Goal: Information Seeking & Learning: Learn about a topic

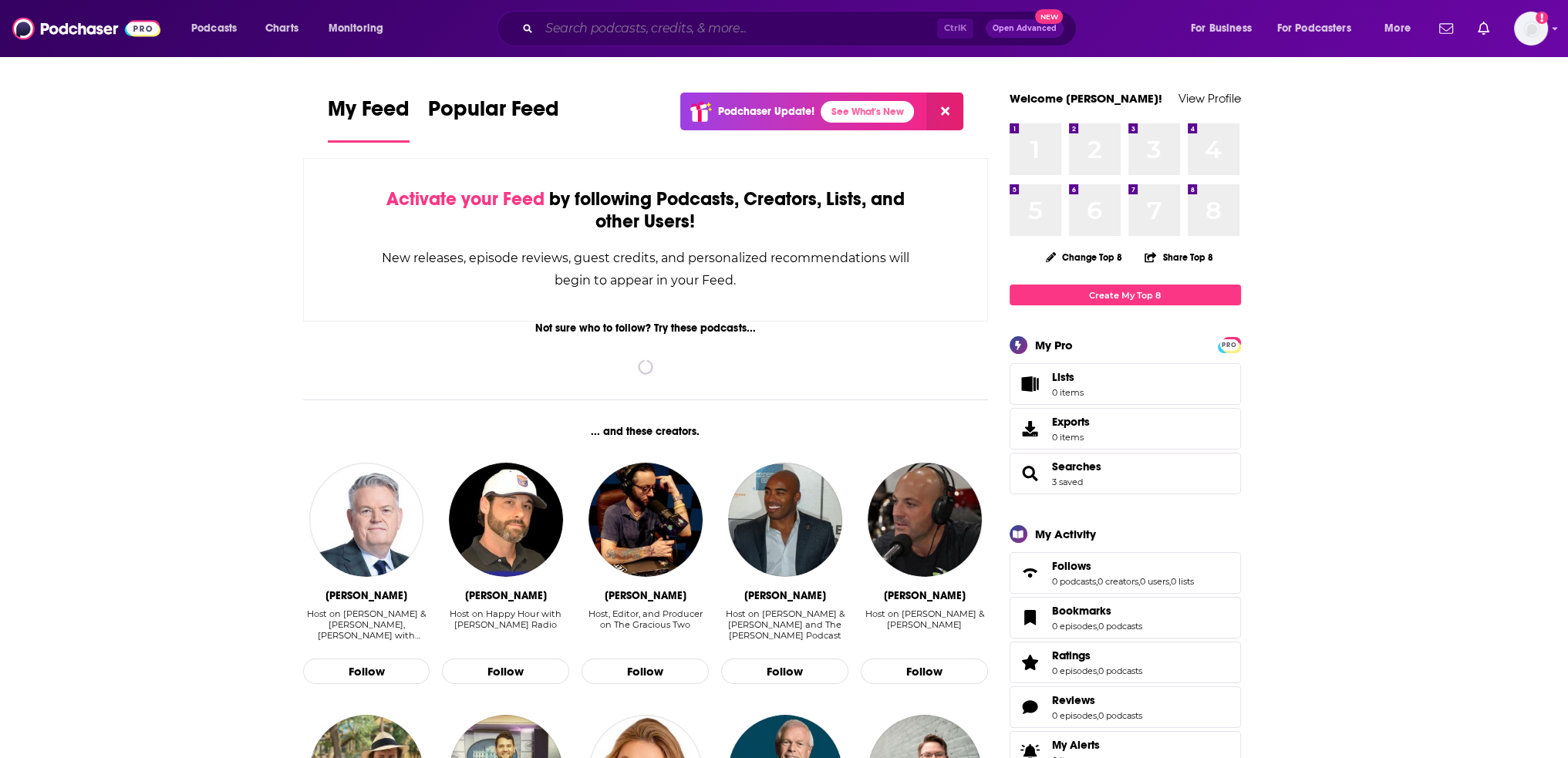
click at [672, 37] on input "Search podcasts, credits, & more..." at bounding box center [738, 28] width 398 height 24
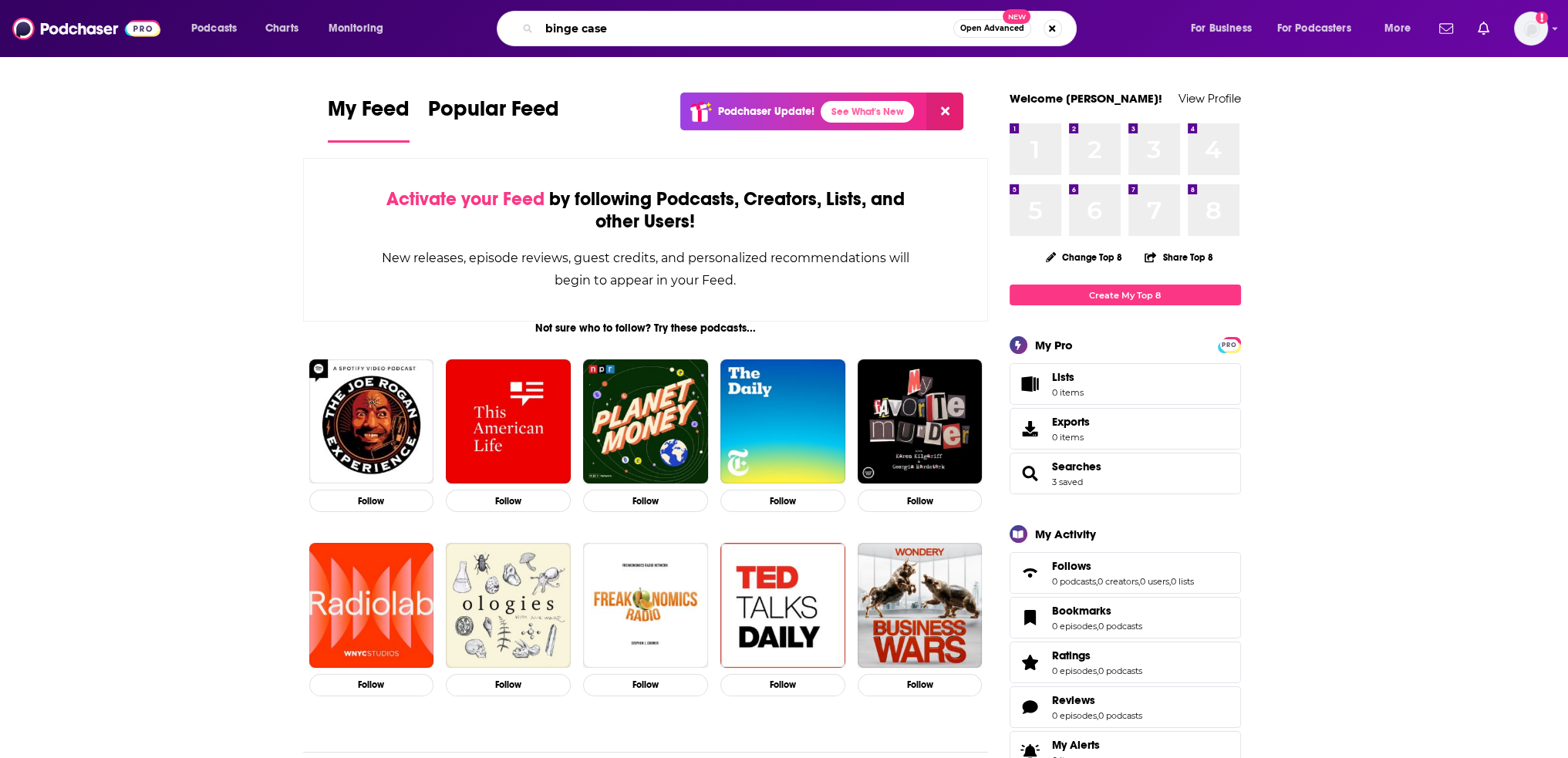
type input "binge case"
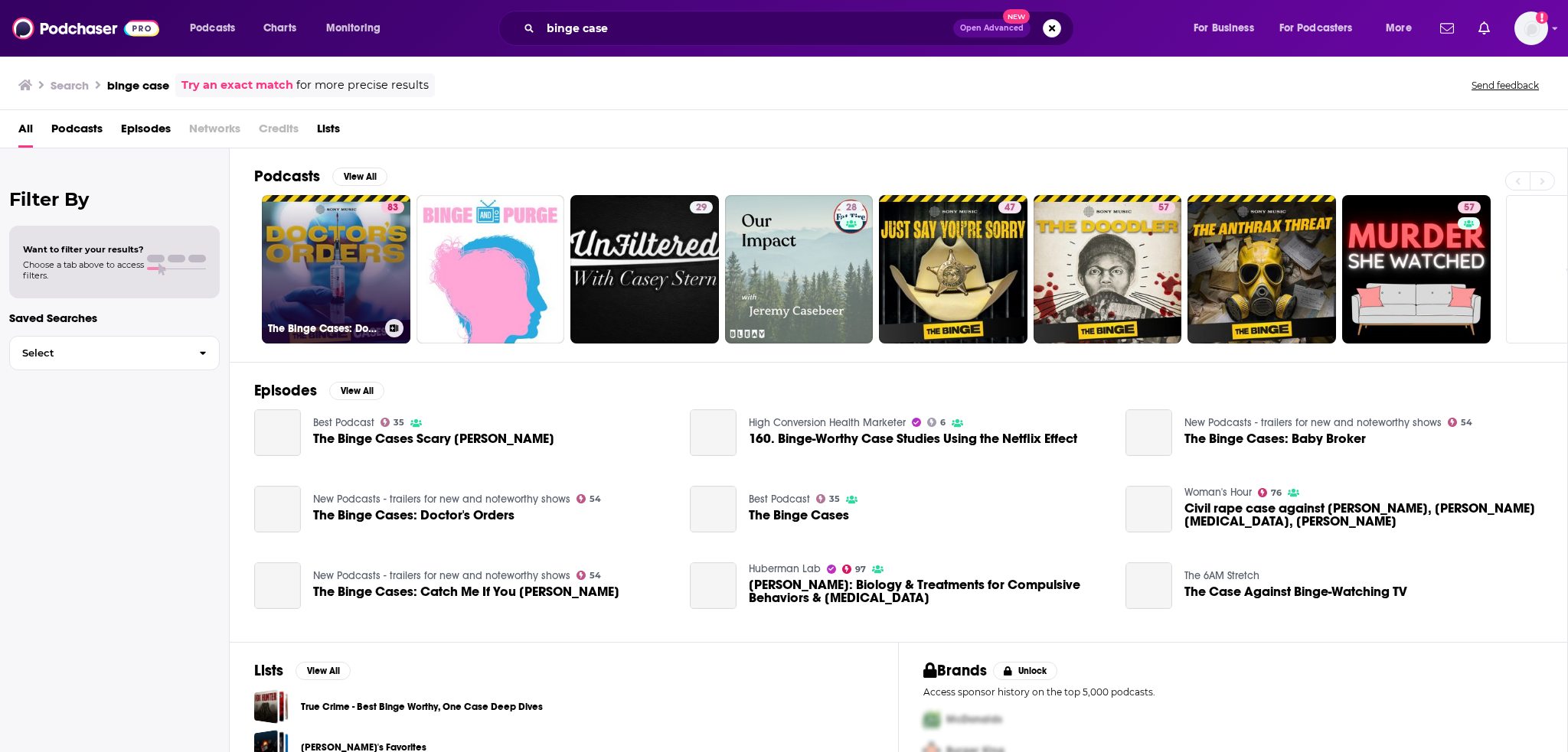
click at [331, 265] on link "83 The Binge Cases: Doctor's Orders" at bounding box center [336, 270] width 149 height 149
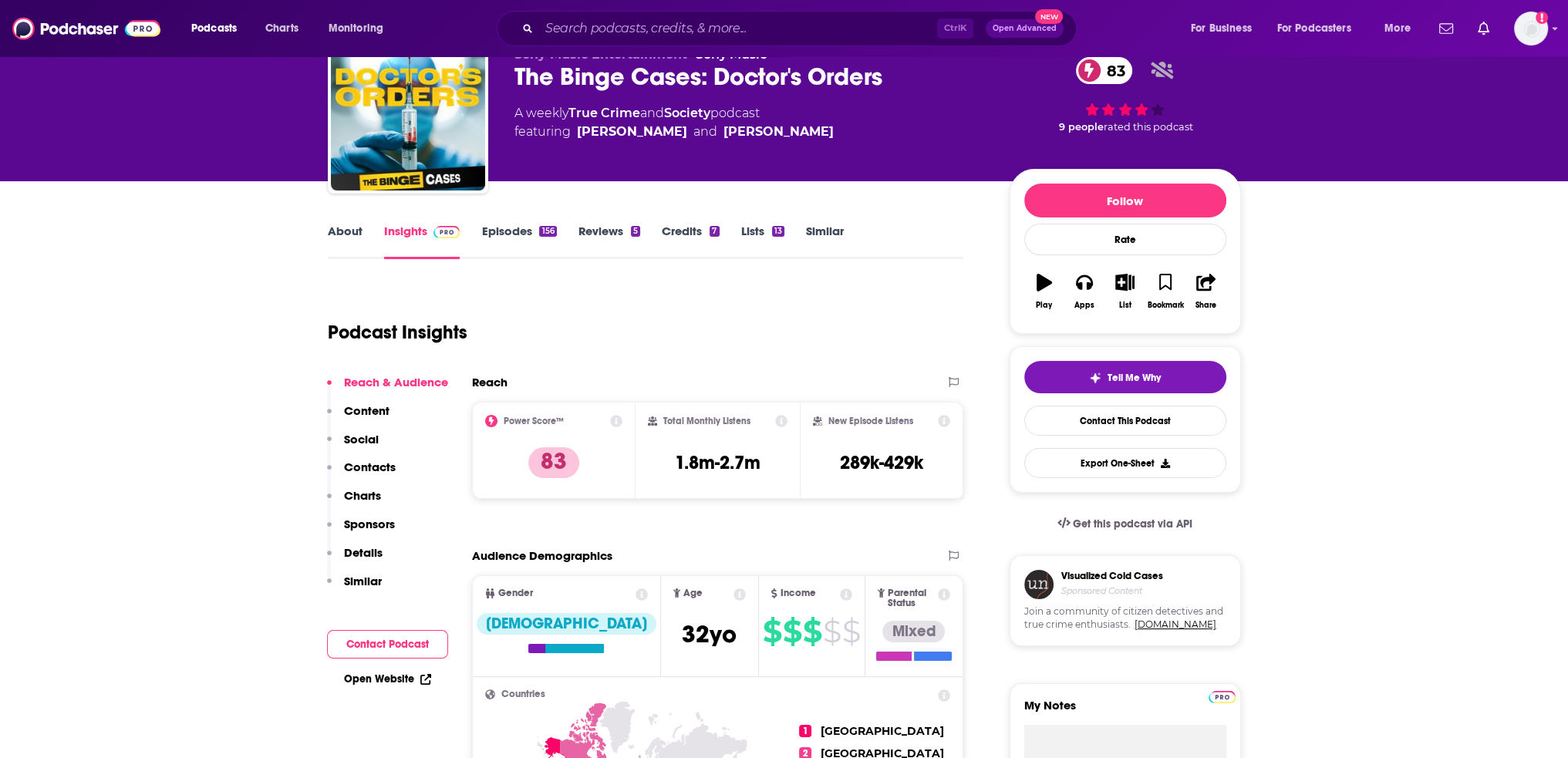
scroll to position [232, 0]
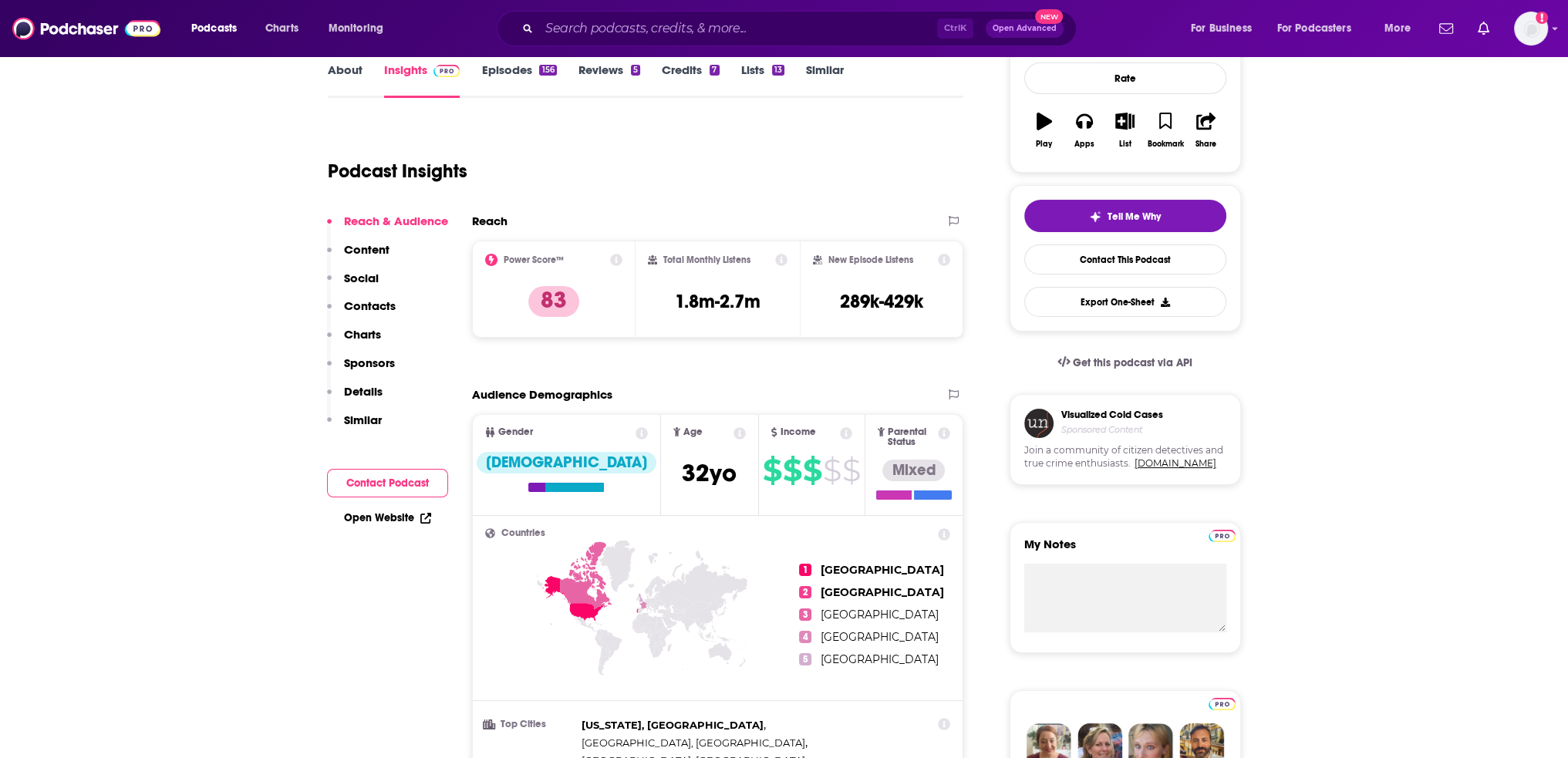
click at [380, 334] on div "Reach & Audience Content Social Contacts Charts Sponsors Details Similar" at bounding box center [387, 327] width 121 height 227
click at [367, 333] on p "Charts" at bounding box center [362, 335] width 37 height 15
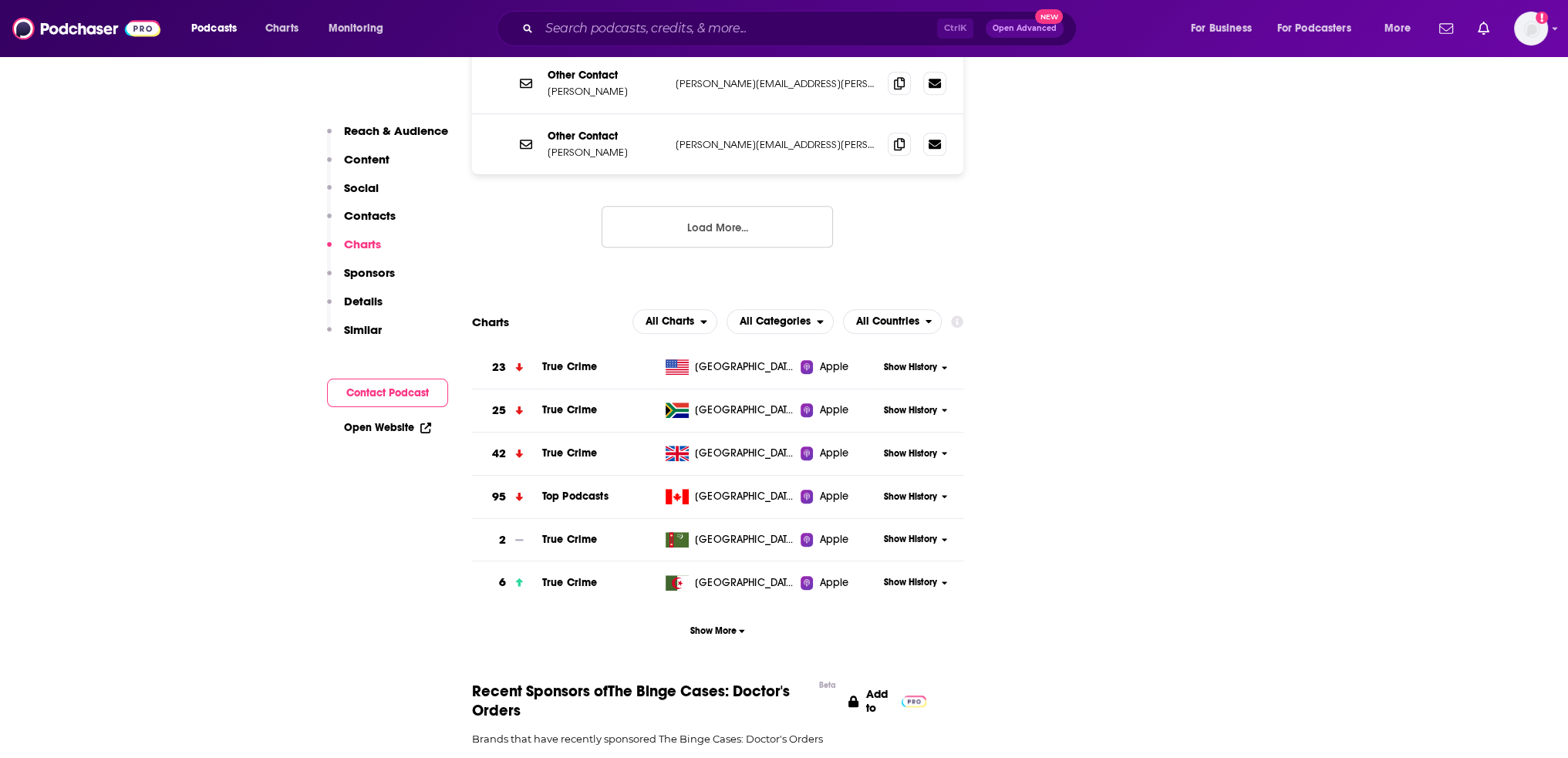
scroll to position [1859, 0]
click at [916, 359] on span "Show History" at bounding box center [911, 366] width 53 height 13
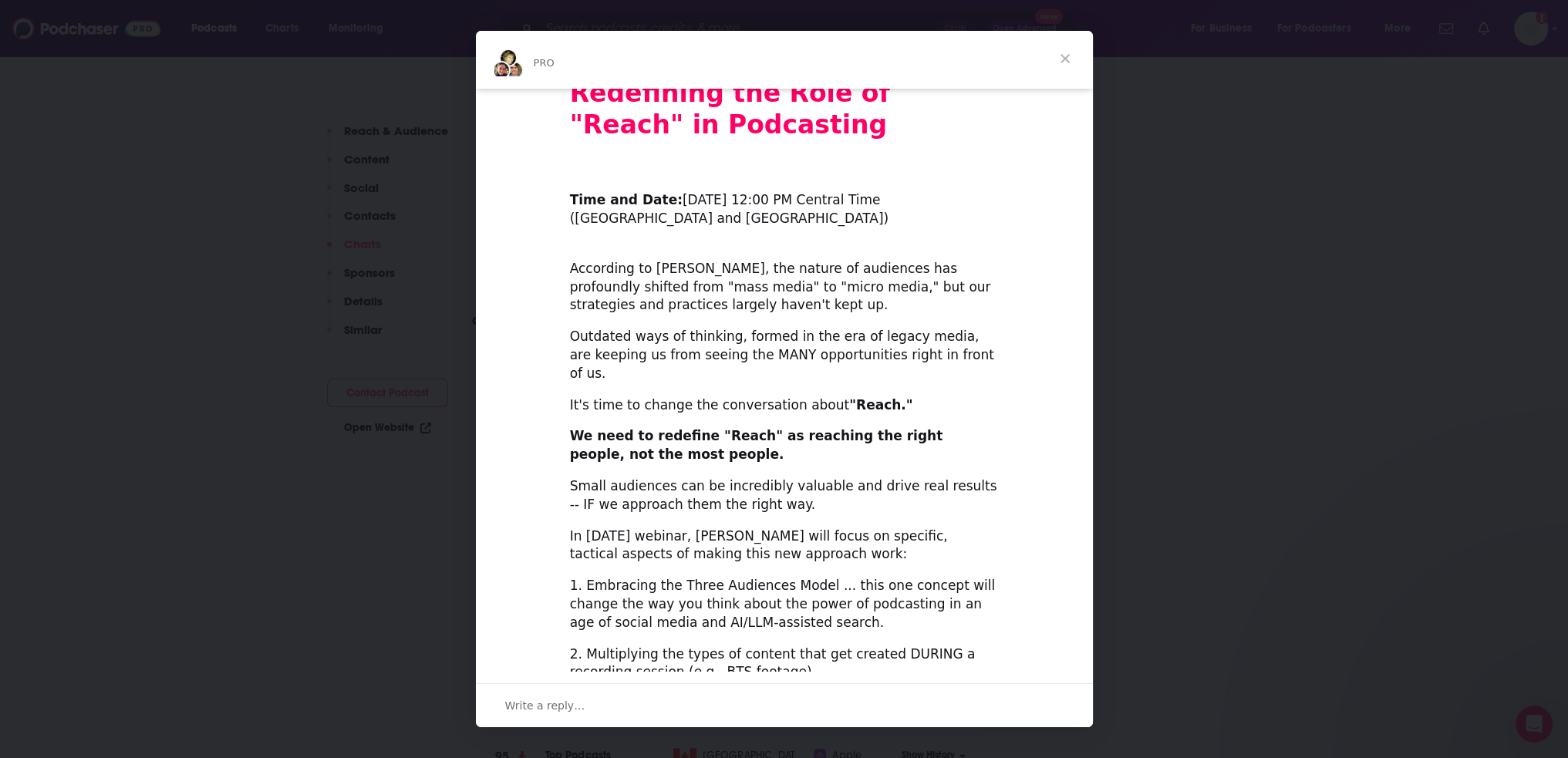
scroll to position [0, 0]
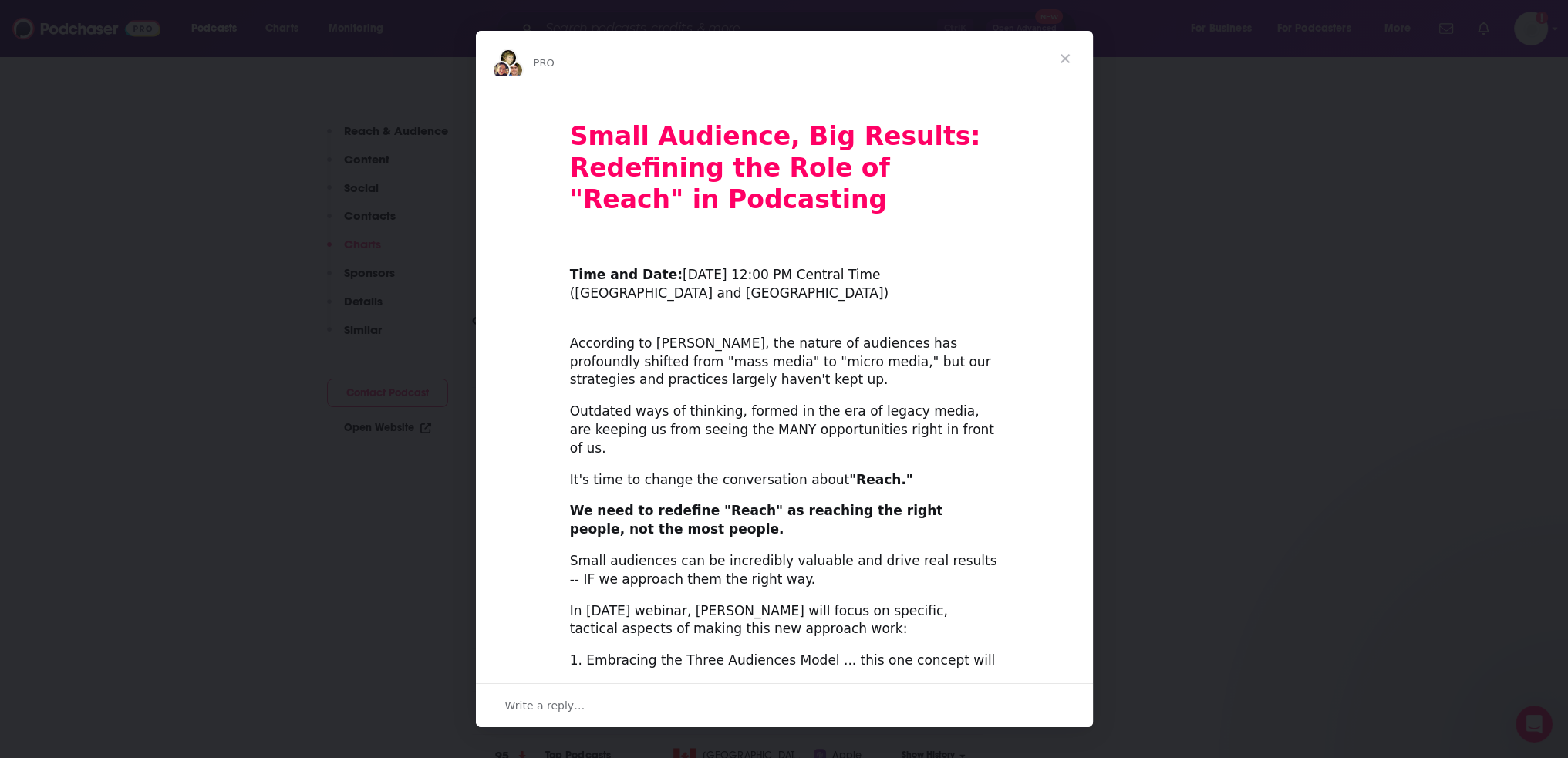
click at [1067, 53] on span "Close" at bounding box center [1064, 58] width 55 height 55
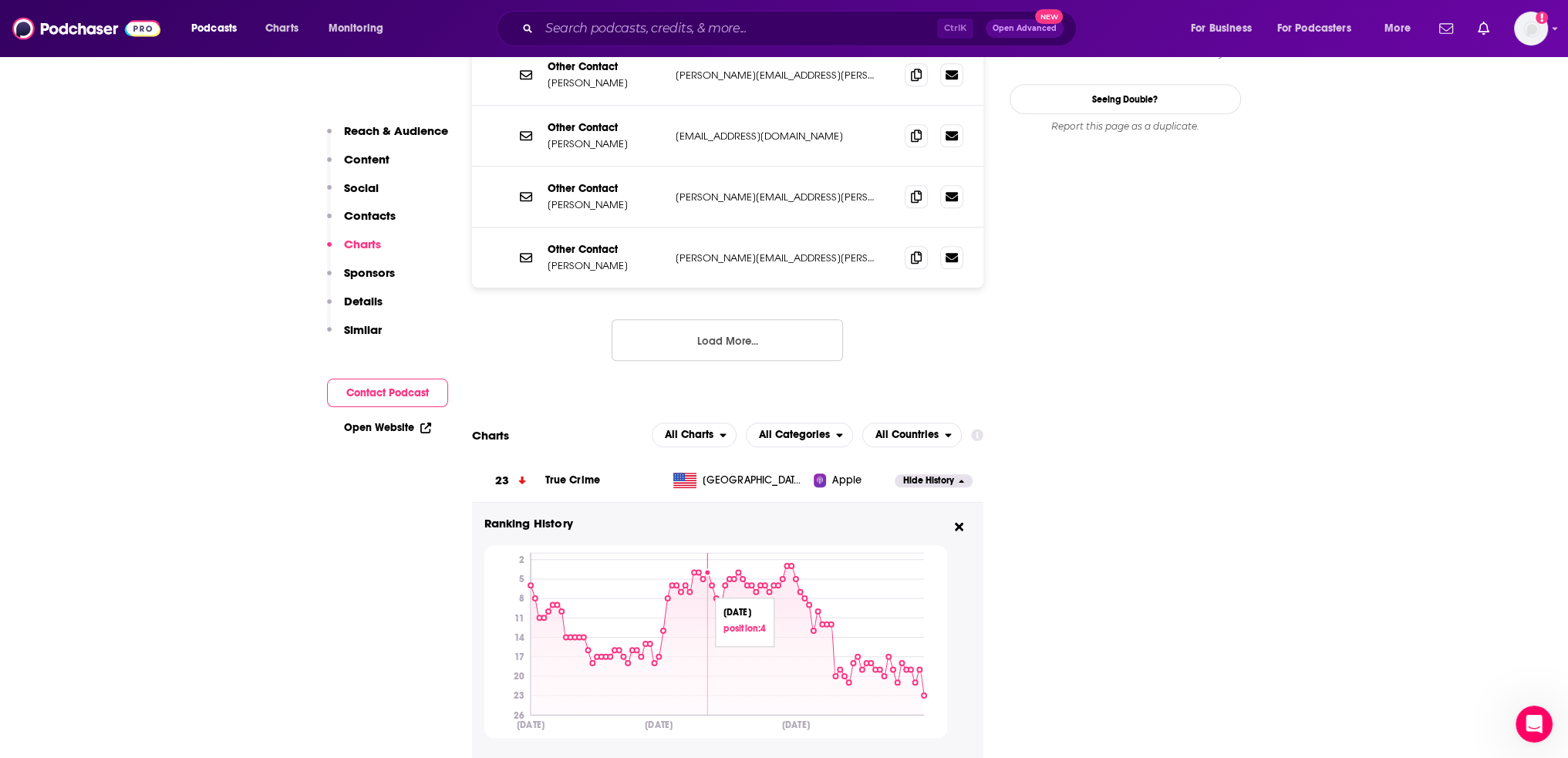
scroll to position [1474, 0]
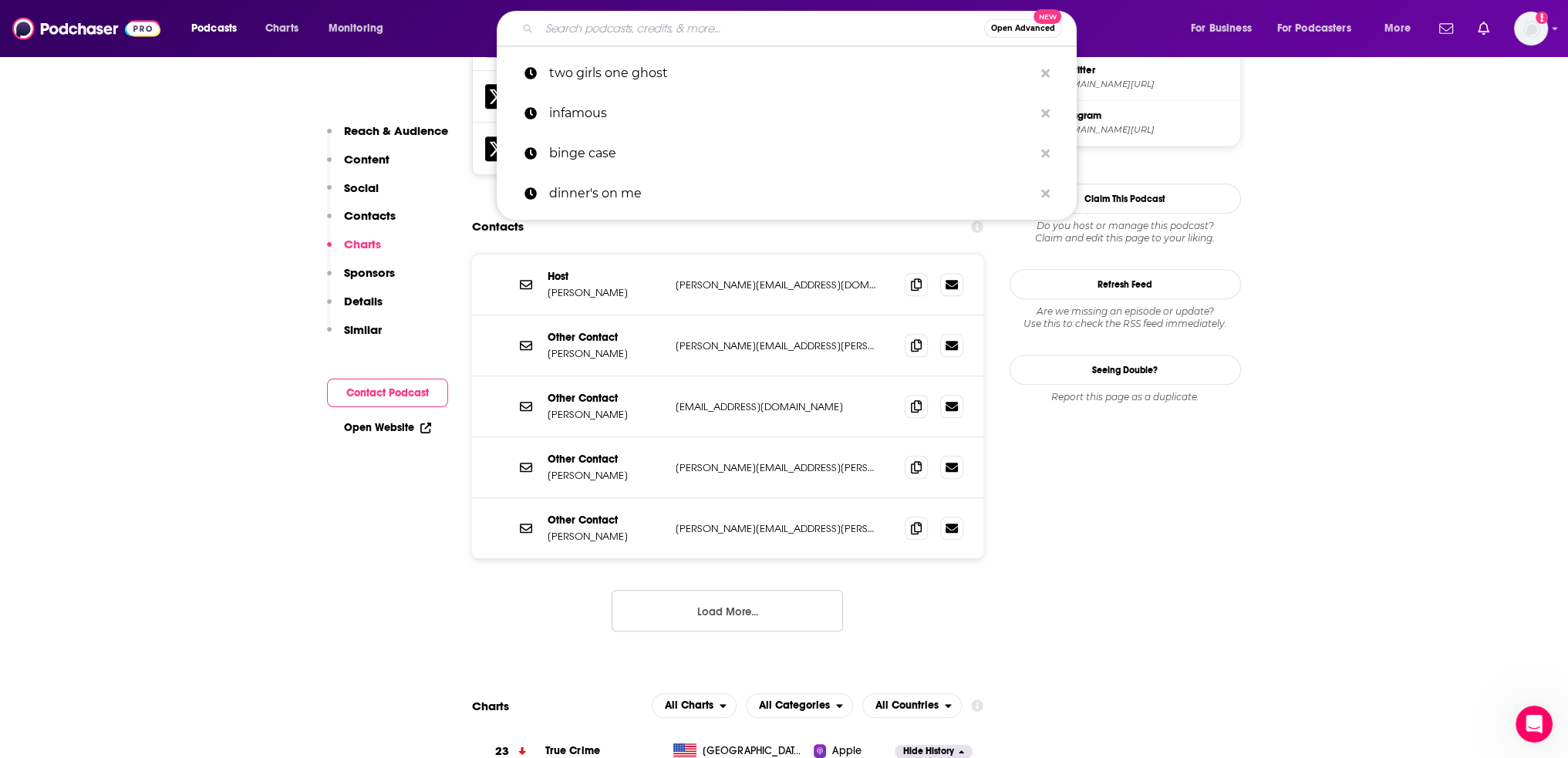
click at [610, 34] on input "Search podcasts, credits, & more..." at bounding box center [761, 28] width 445 height 24
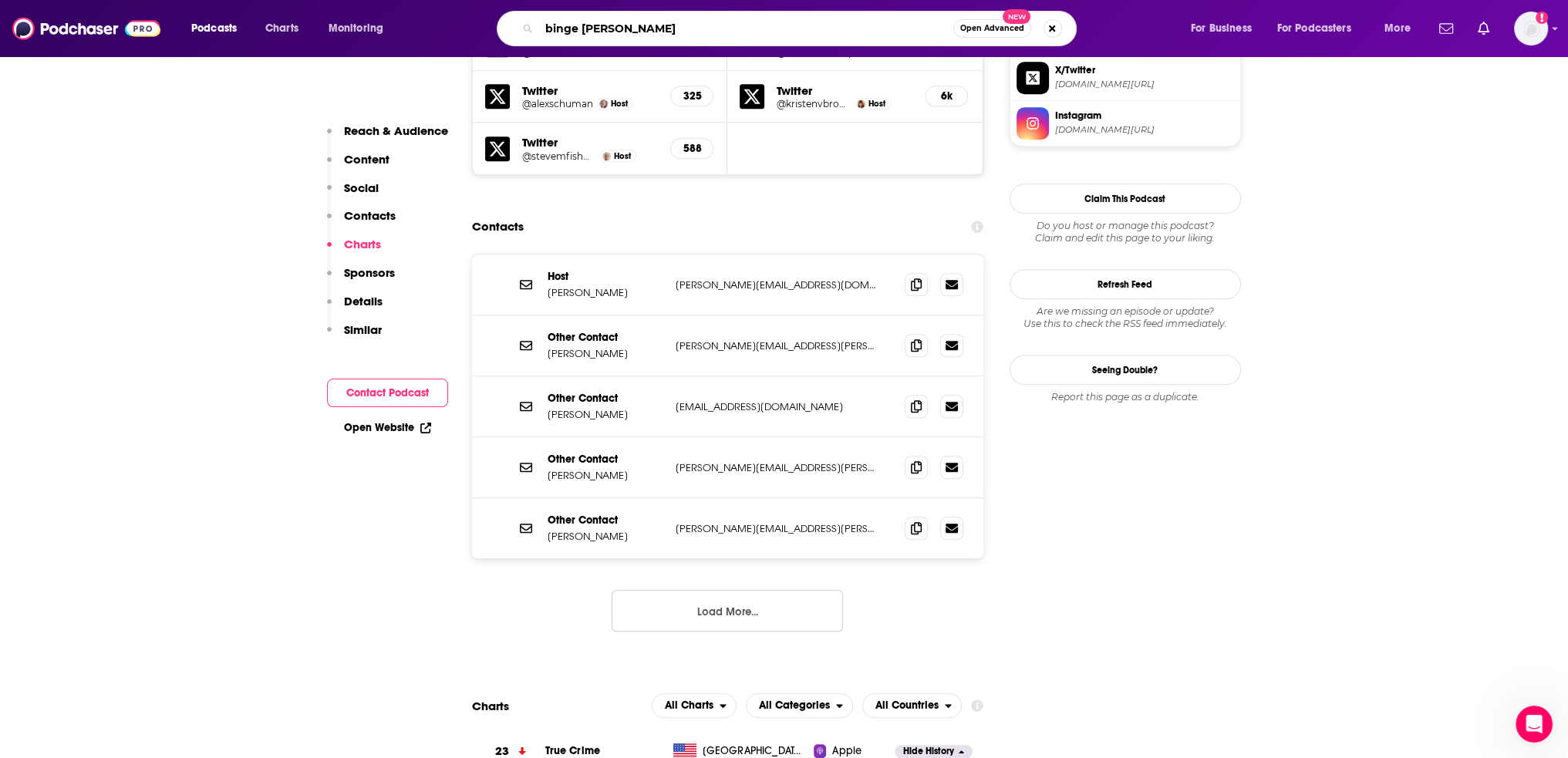
type input "binge crime"
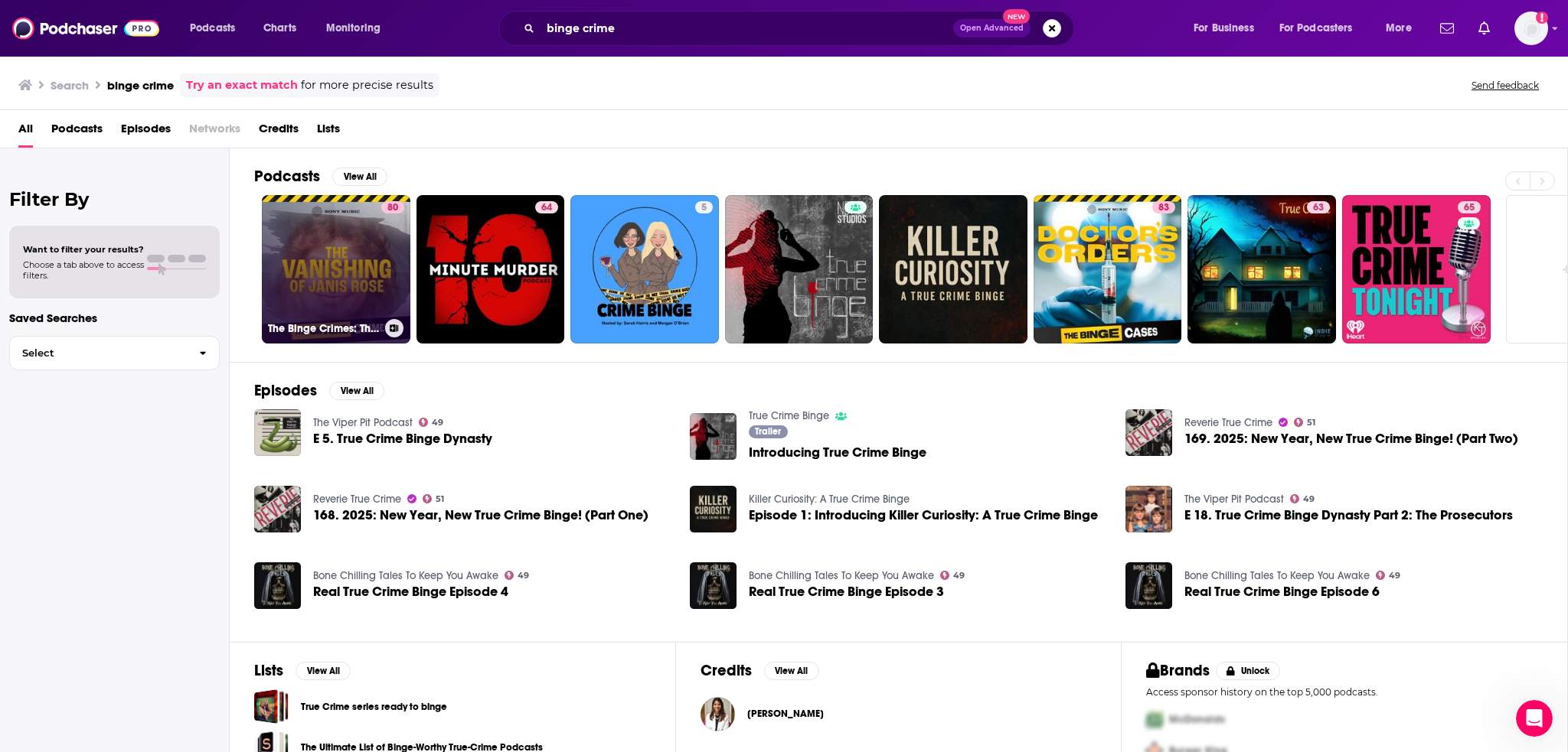
click at [334, 222] on link "80 The Binge Crimes: The Vanishing of [PERSON_NAME]" at bounding box center [336, 270] width 149 height 149
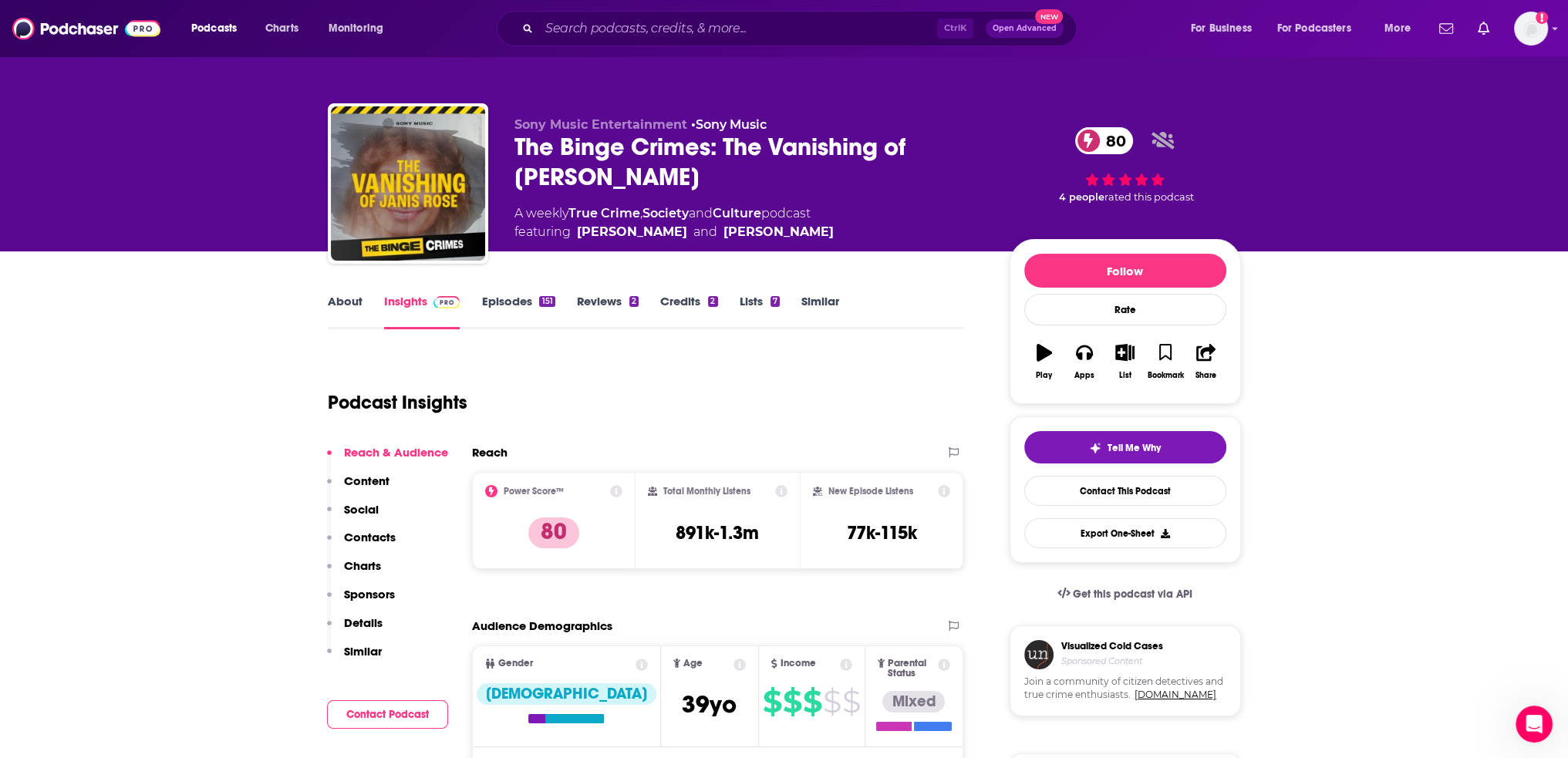
click at [350, 560] on p "Charts" at bounding box center [362, 566] width 37 height 15
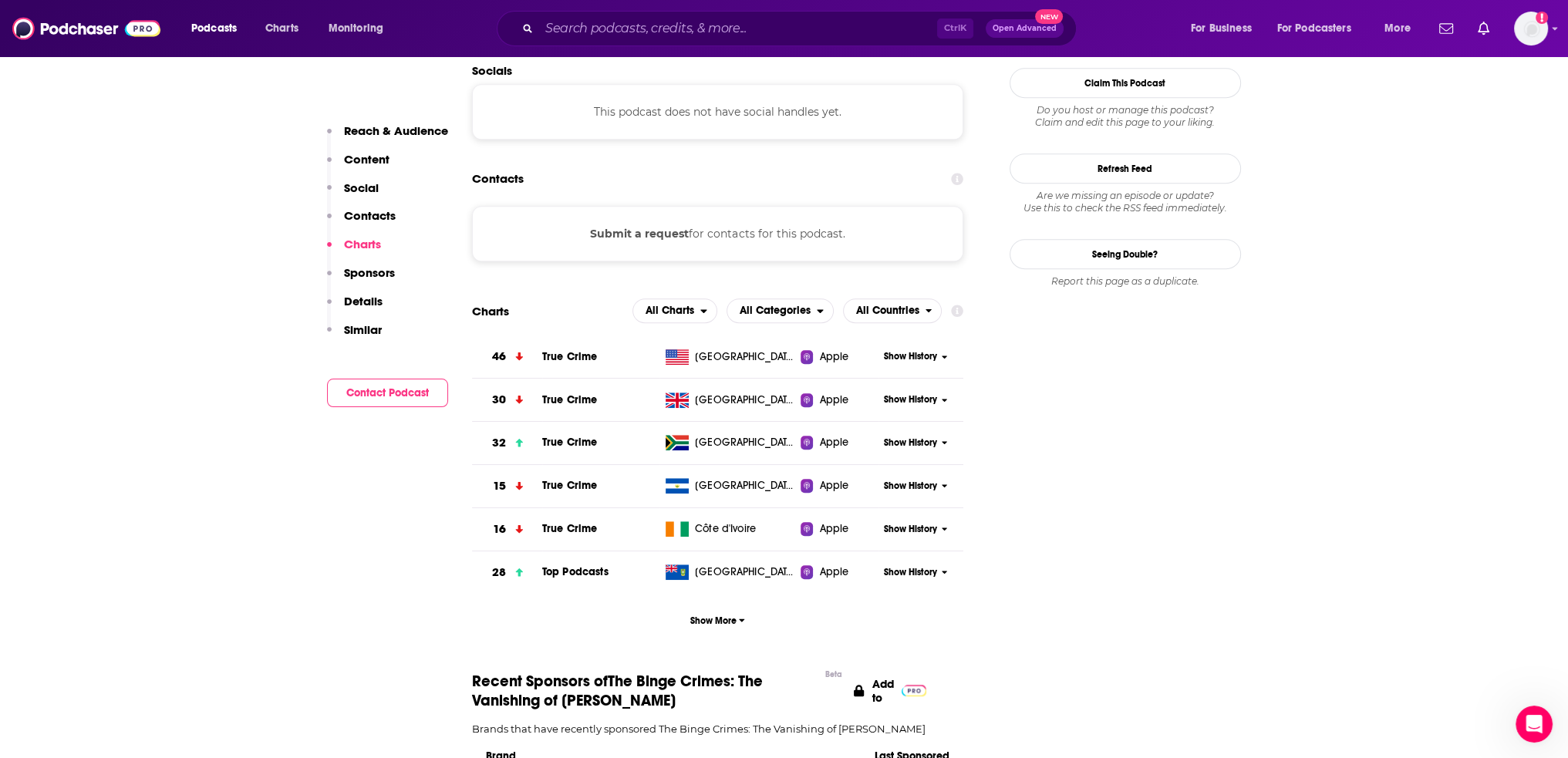
scroll to position [1375, 0]
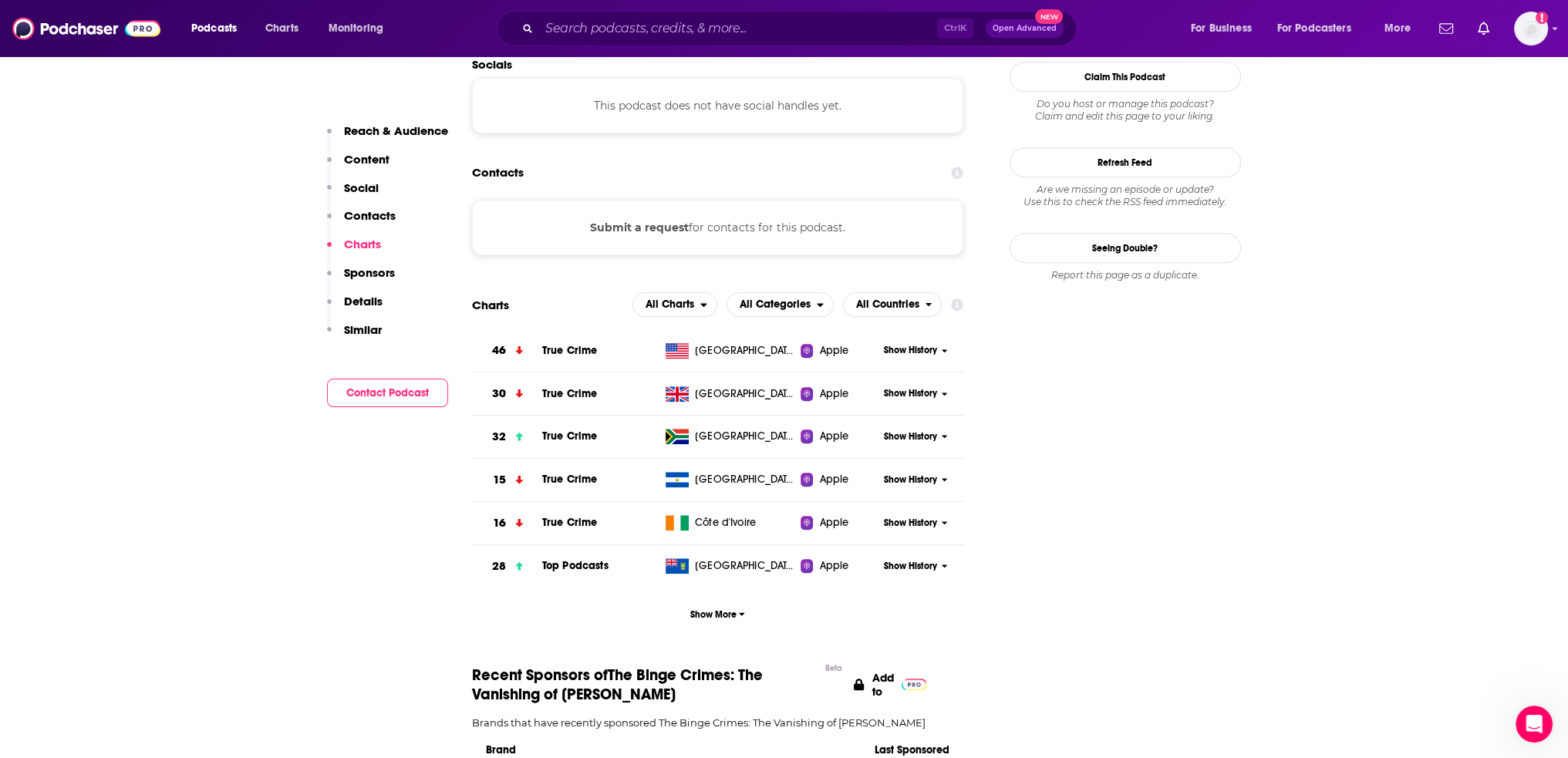
click at [771, 429] on div "[GEOGRAPHIC_DATA]" at bounding box center [730, 436] width 142 height 15
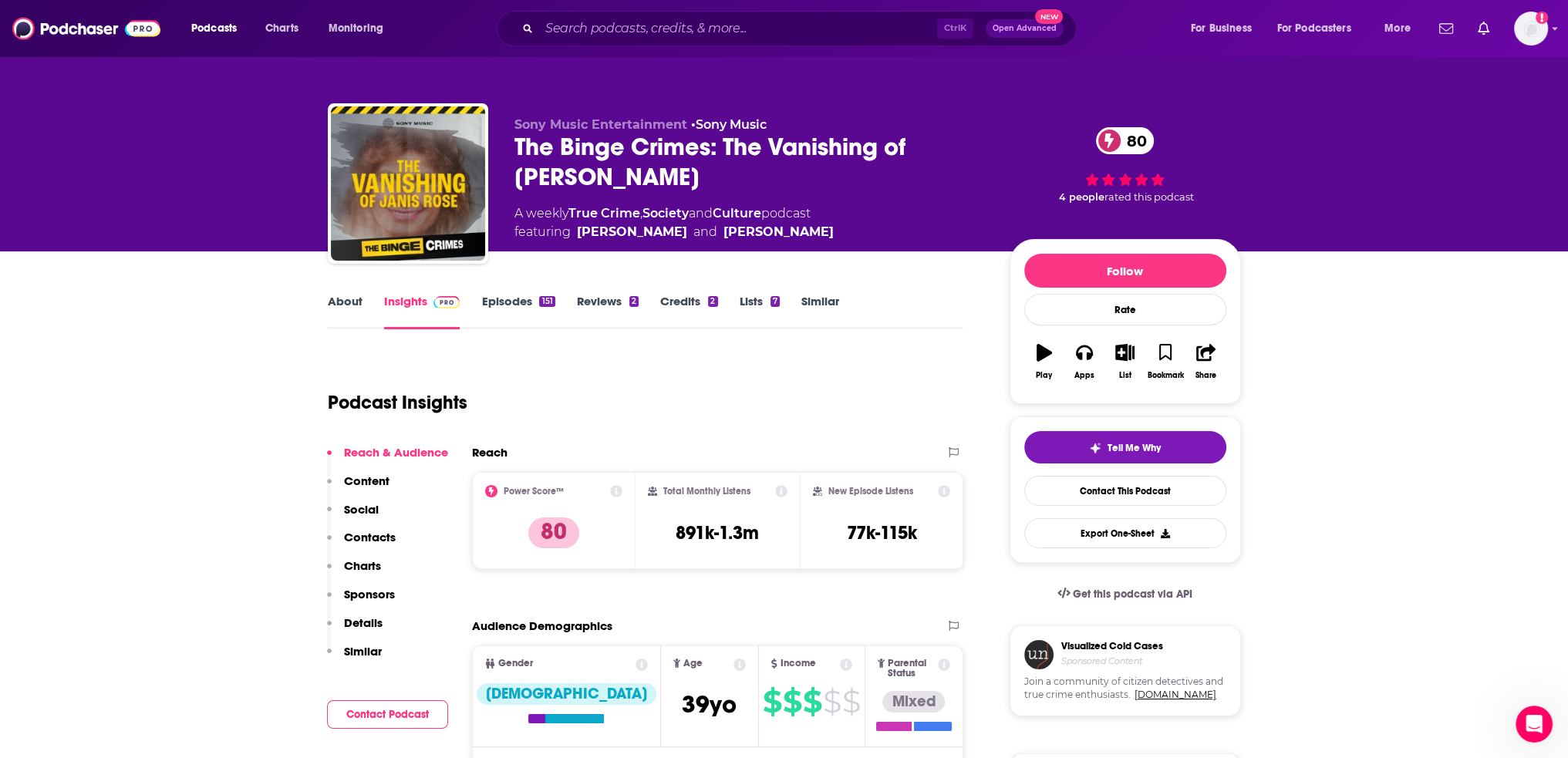
click at [352, 564] on p "Charts" at bounding box center [362, 566] width 37 height 15
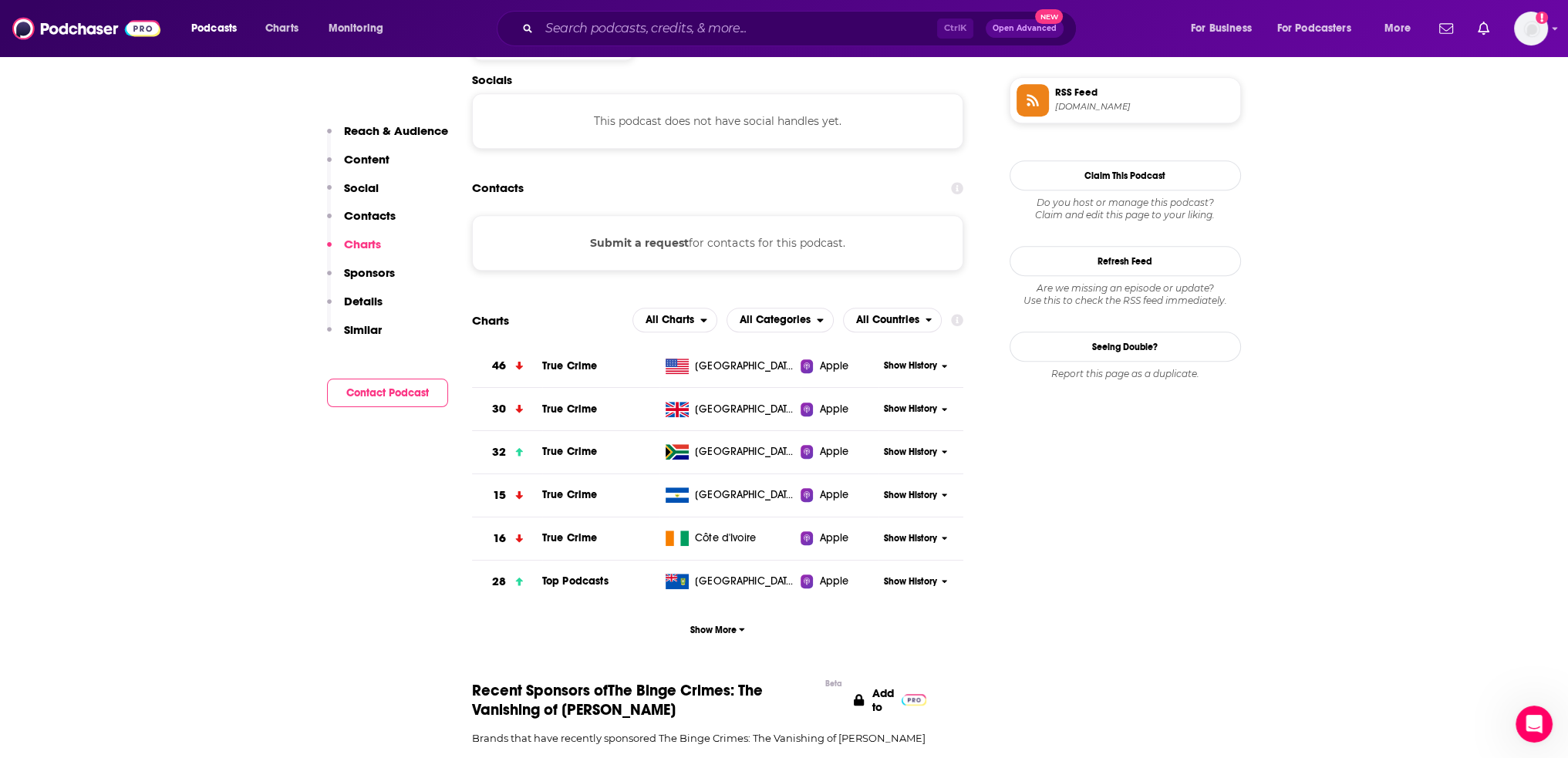
scroll to position [1372, 0]
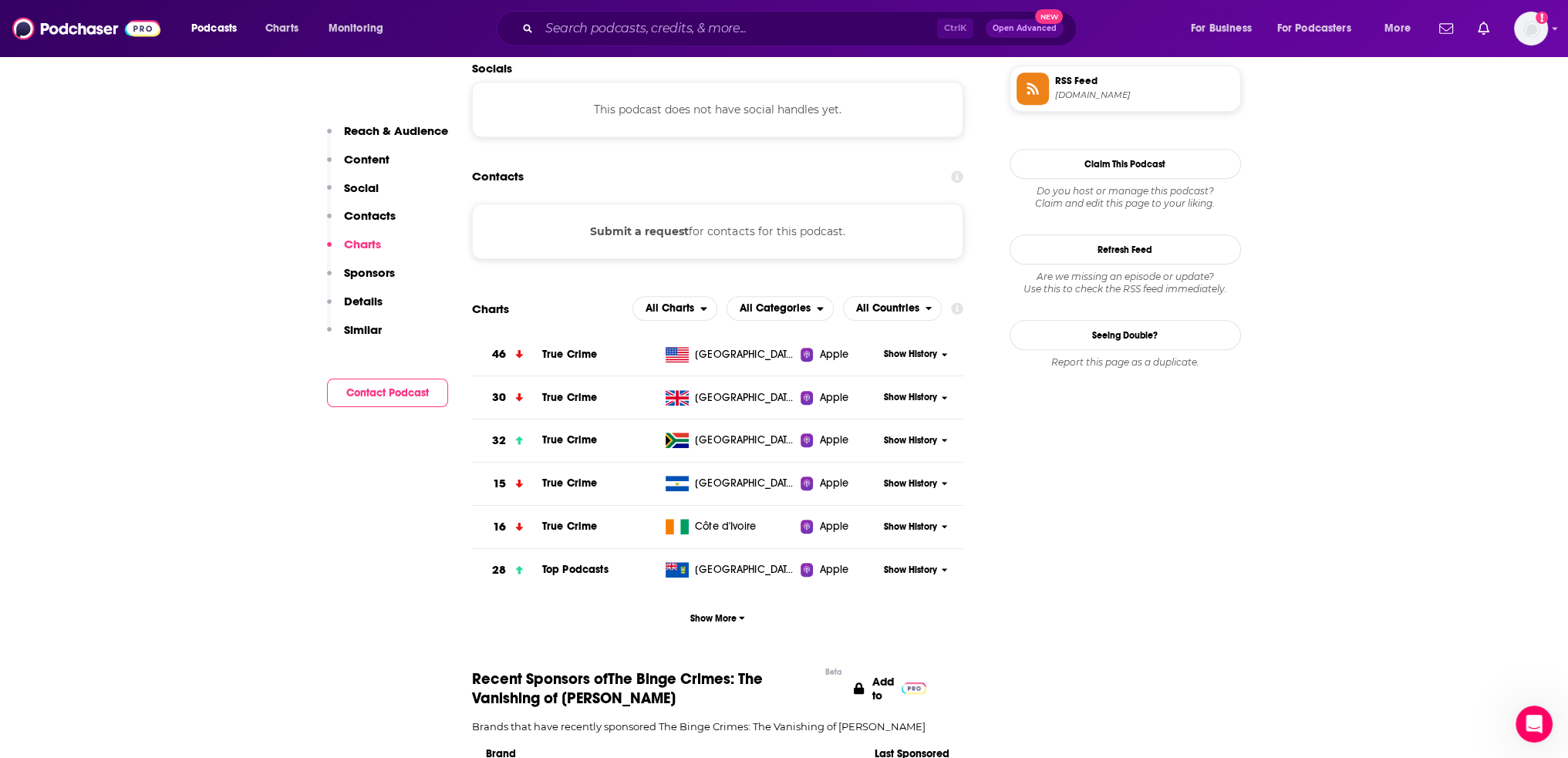
click at [927, 434] on span "Show History" at bounding box center [911, 441] width 53 height 13
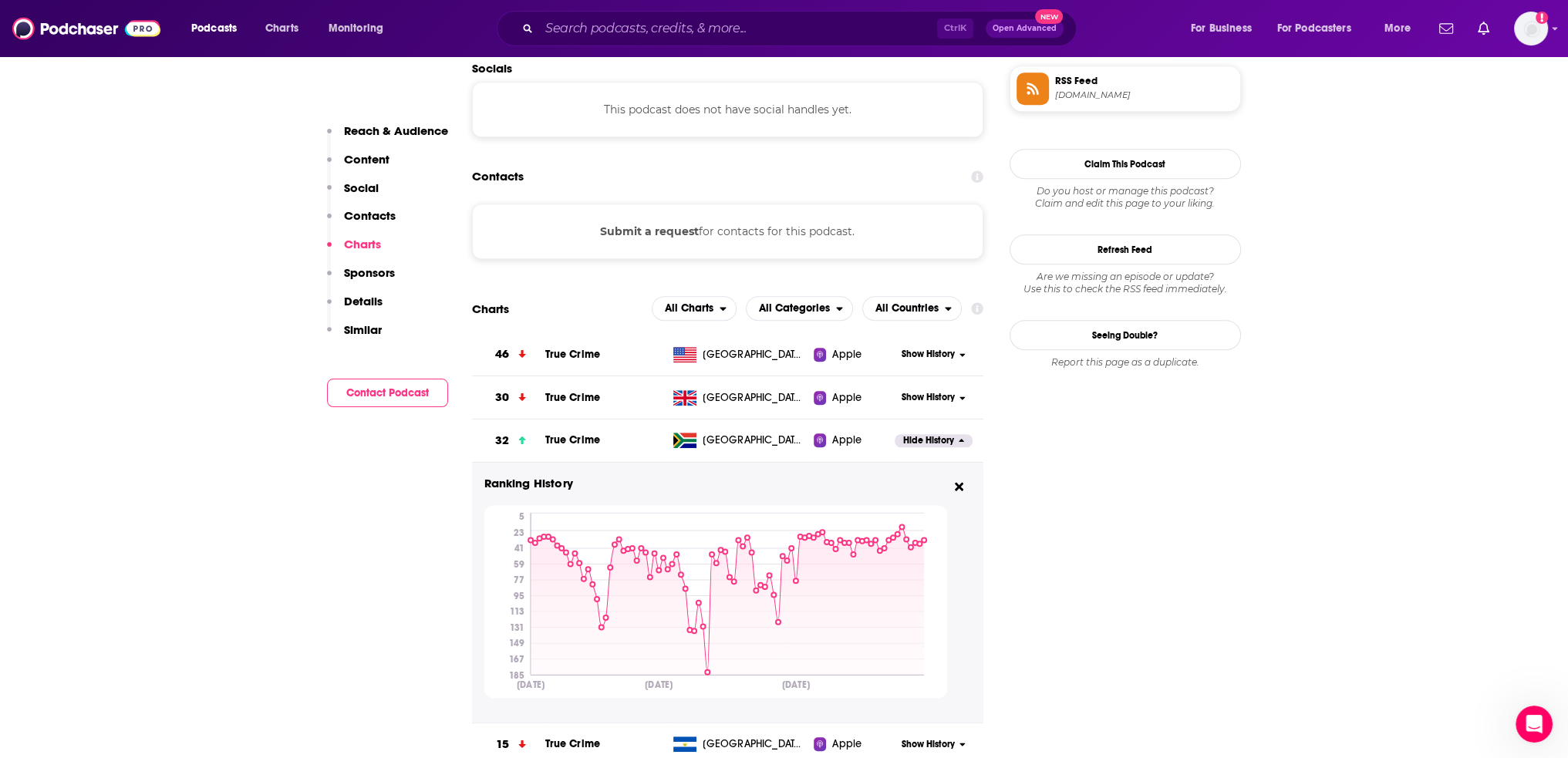
click at [936, 348] on span "Show History" at bounding box center [927, 355] width 53 height 13
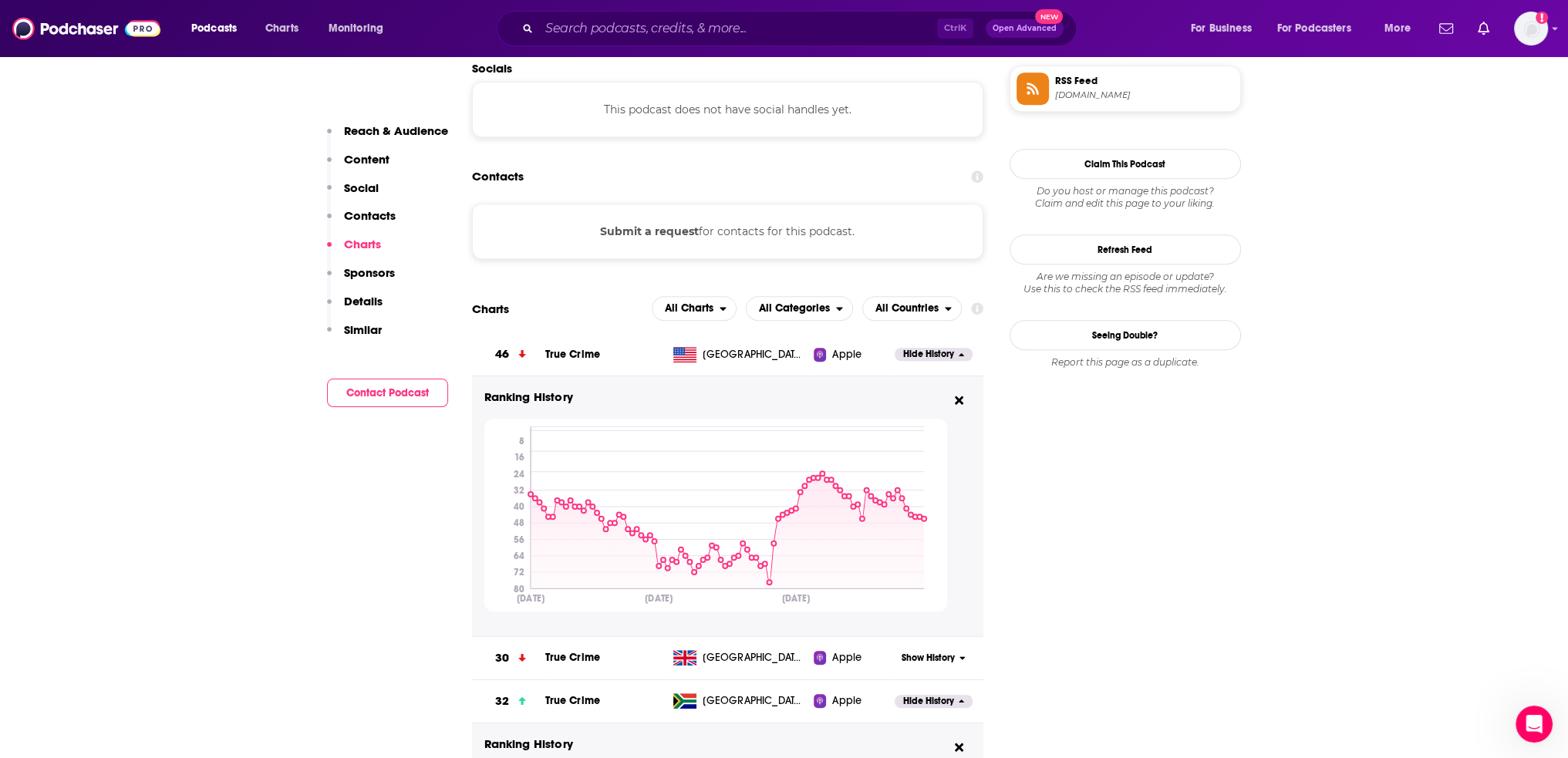
click at [893, 650] on div "Apple" at bounding box center [854, 658] width 81 height 15
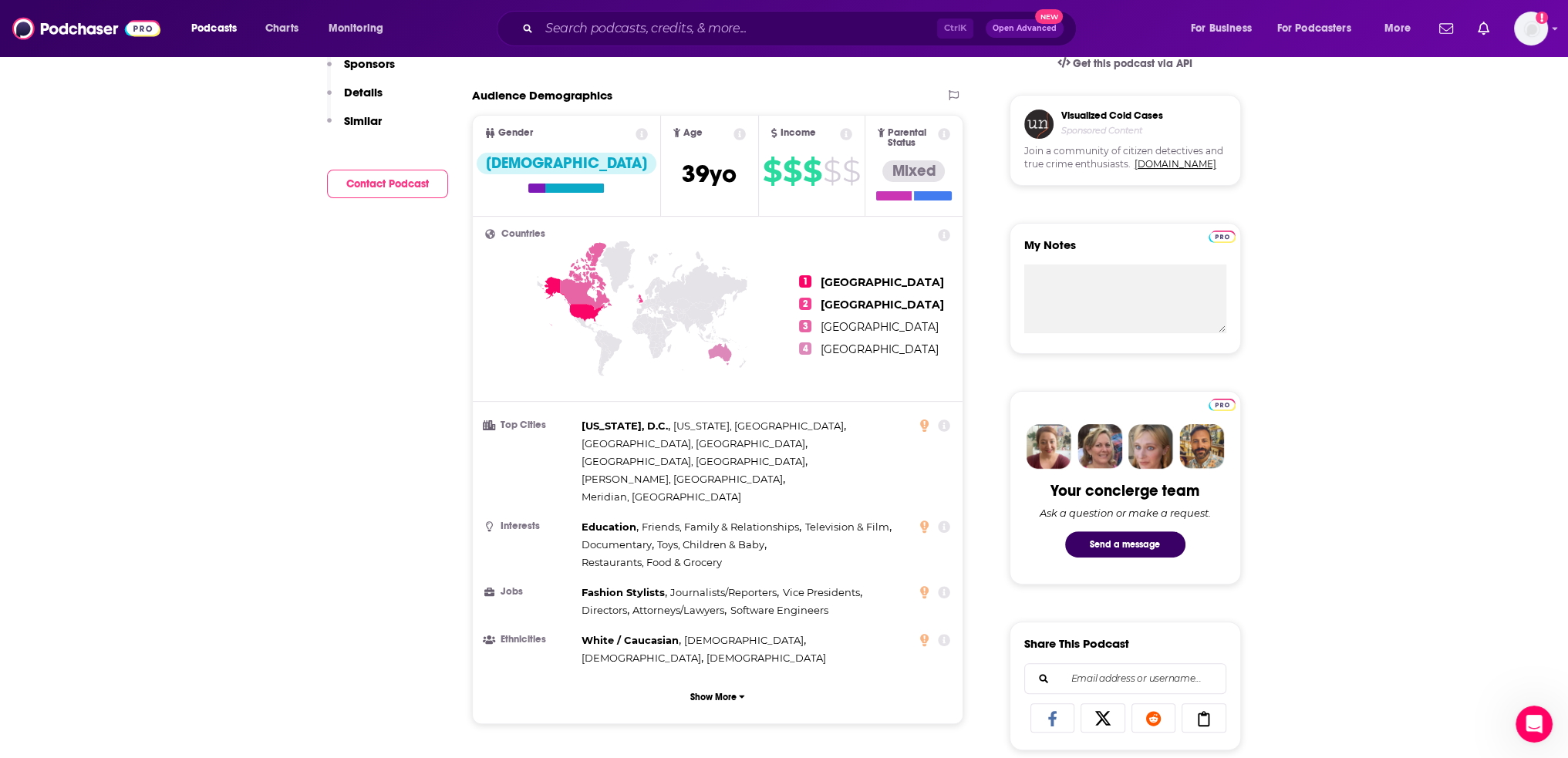
scroll to position [540, 0]
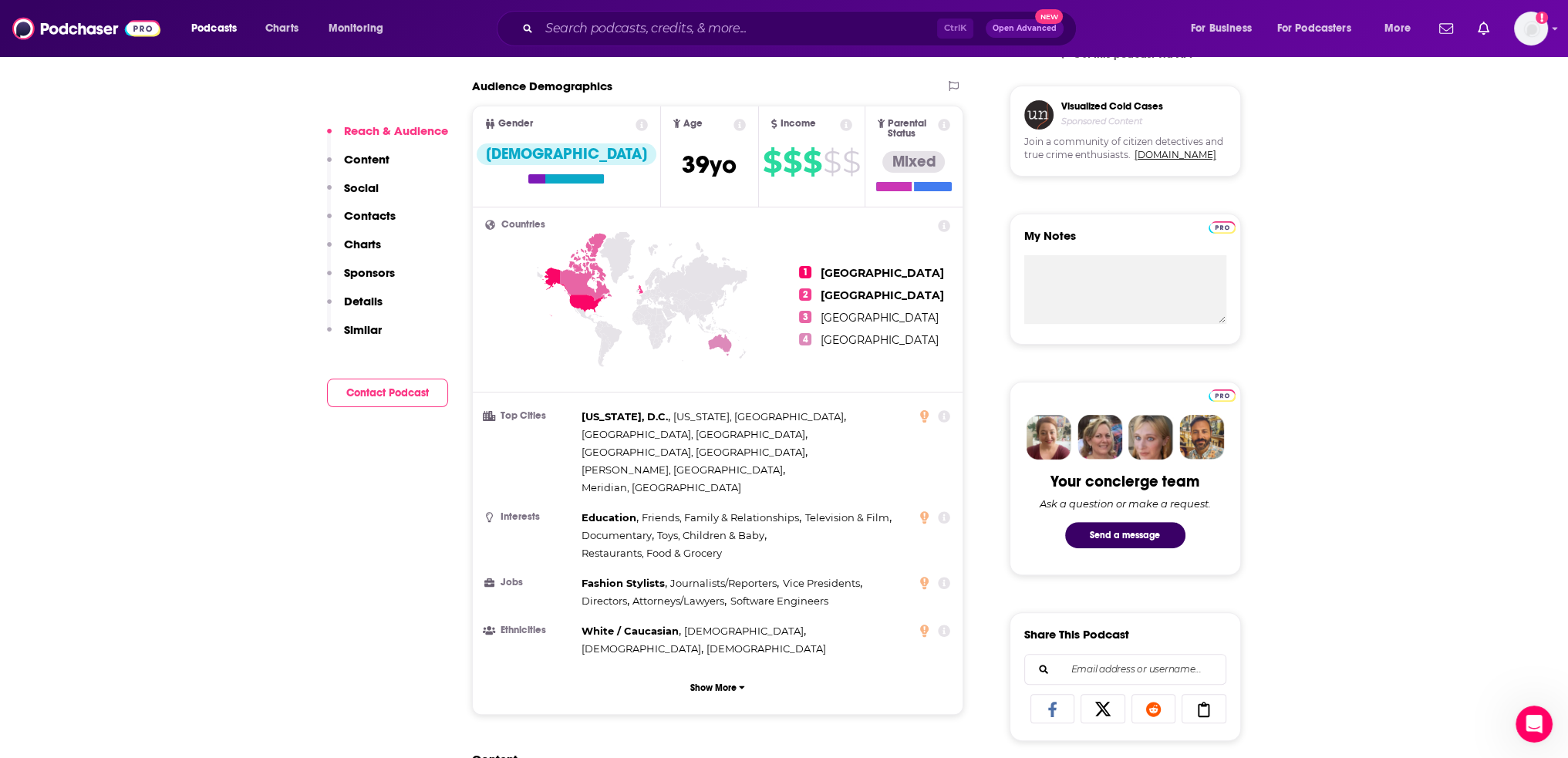
click at [354, 236] on p "Charts" at bounding box center [362, 244] width 37 height 15
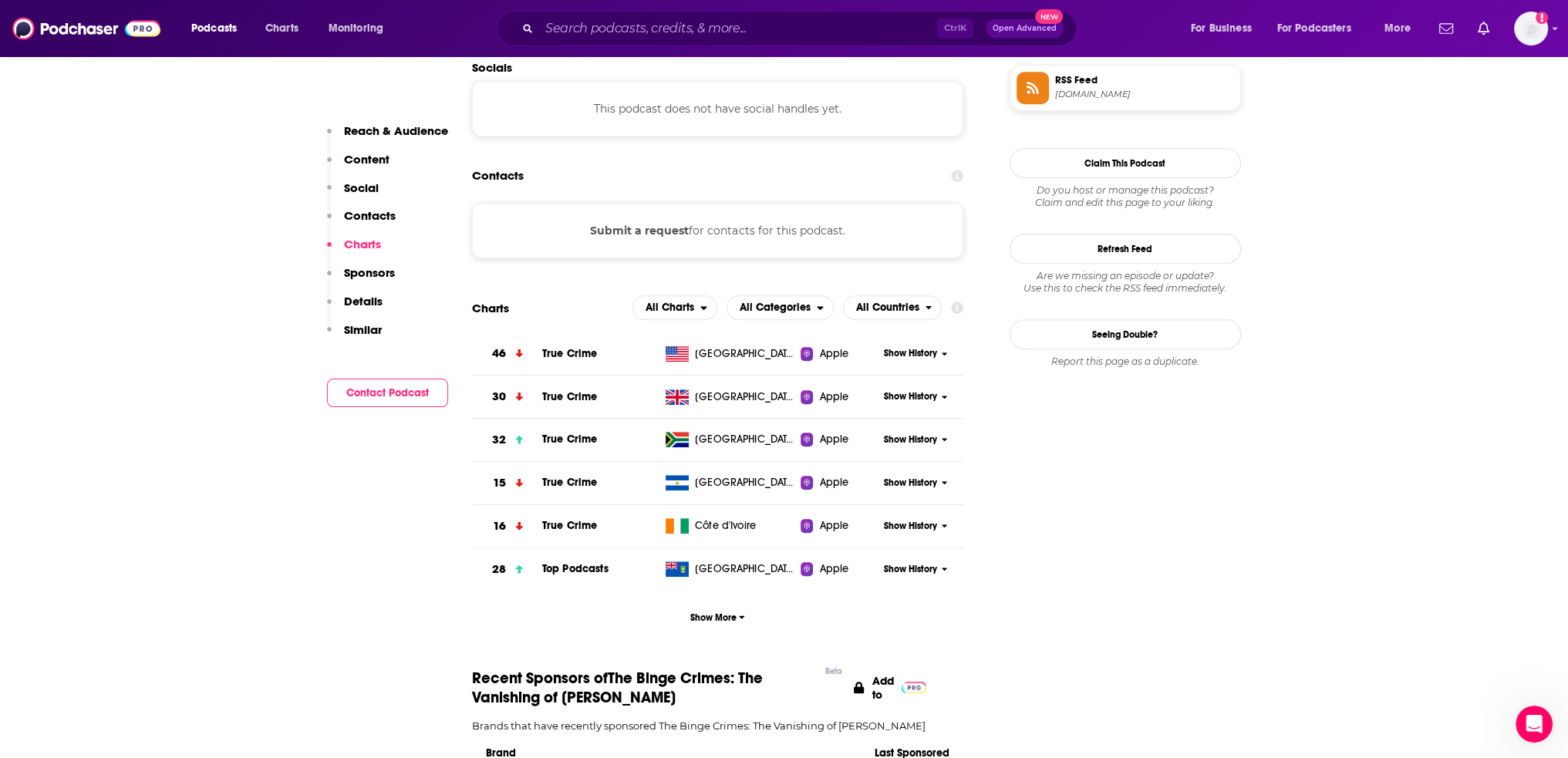
scroll to position [1375, 0]
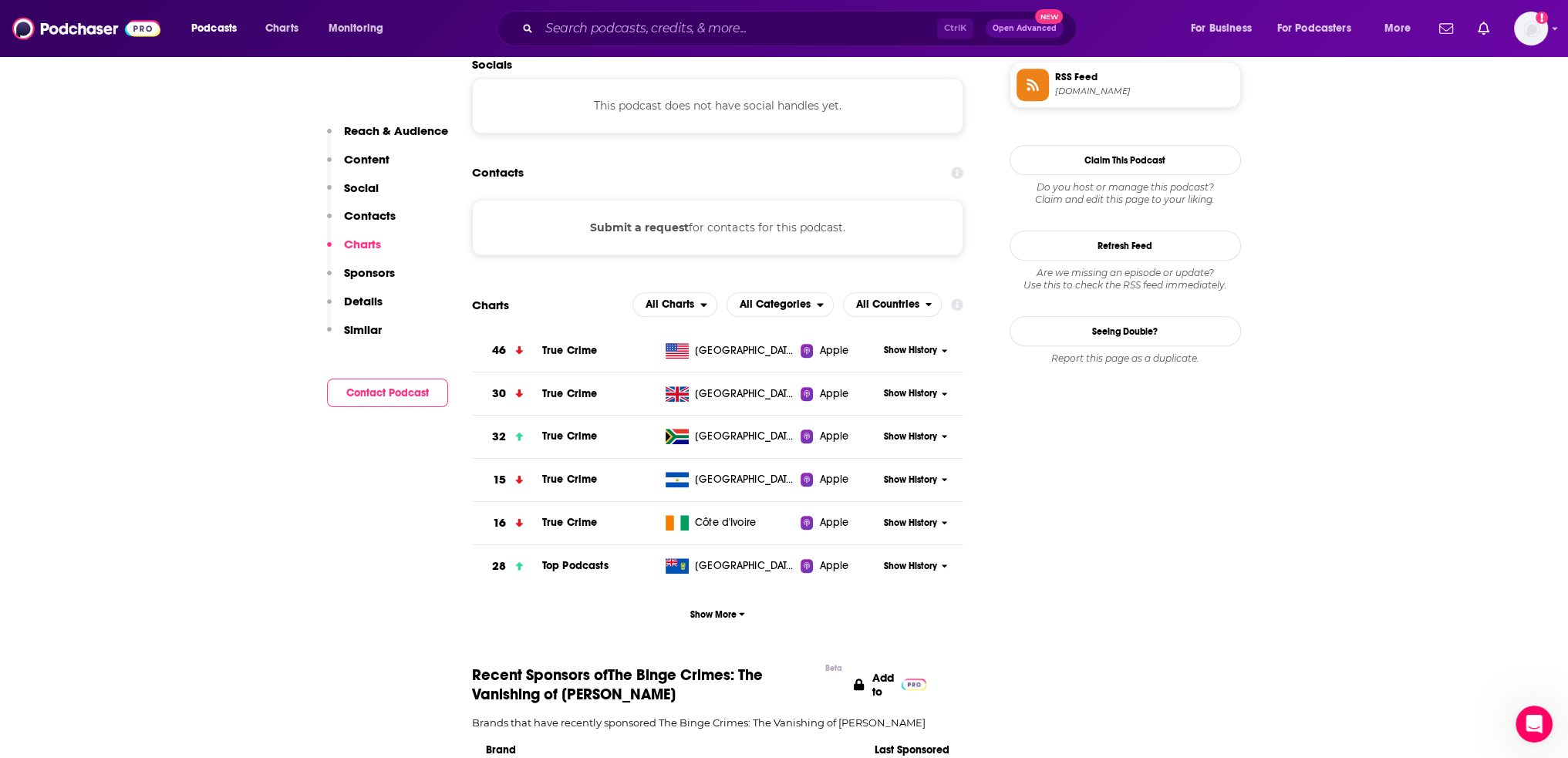
click at [904, 387] on span "Show History" at bounding box center [911, 394] width 53 height 13
